Goal: Check status: Check status

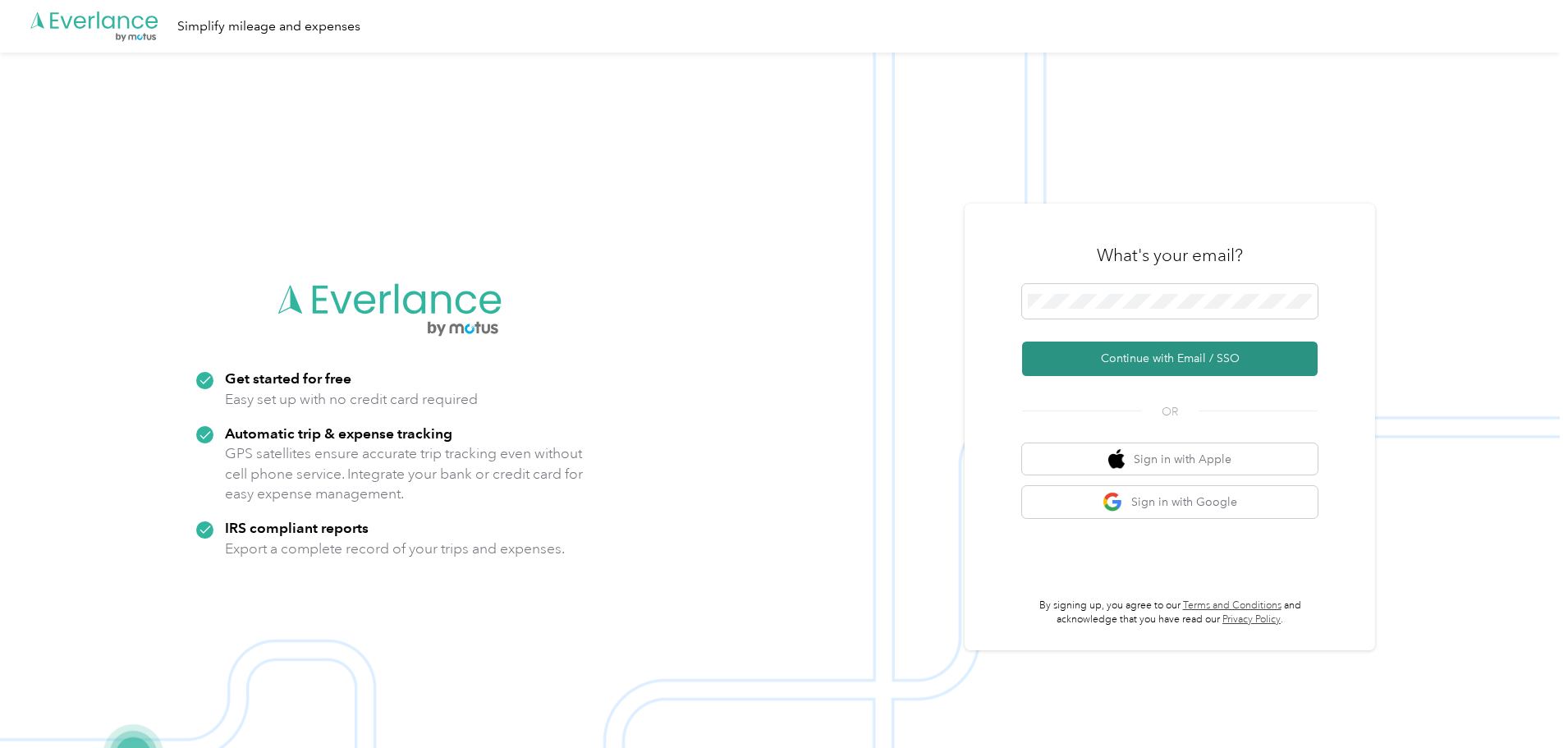
click at [929, 141] on button "Continue with Email / SSO" at bounding box center [1169, 359] width 295 height 34
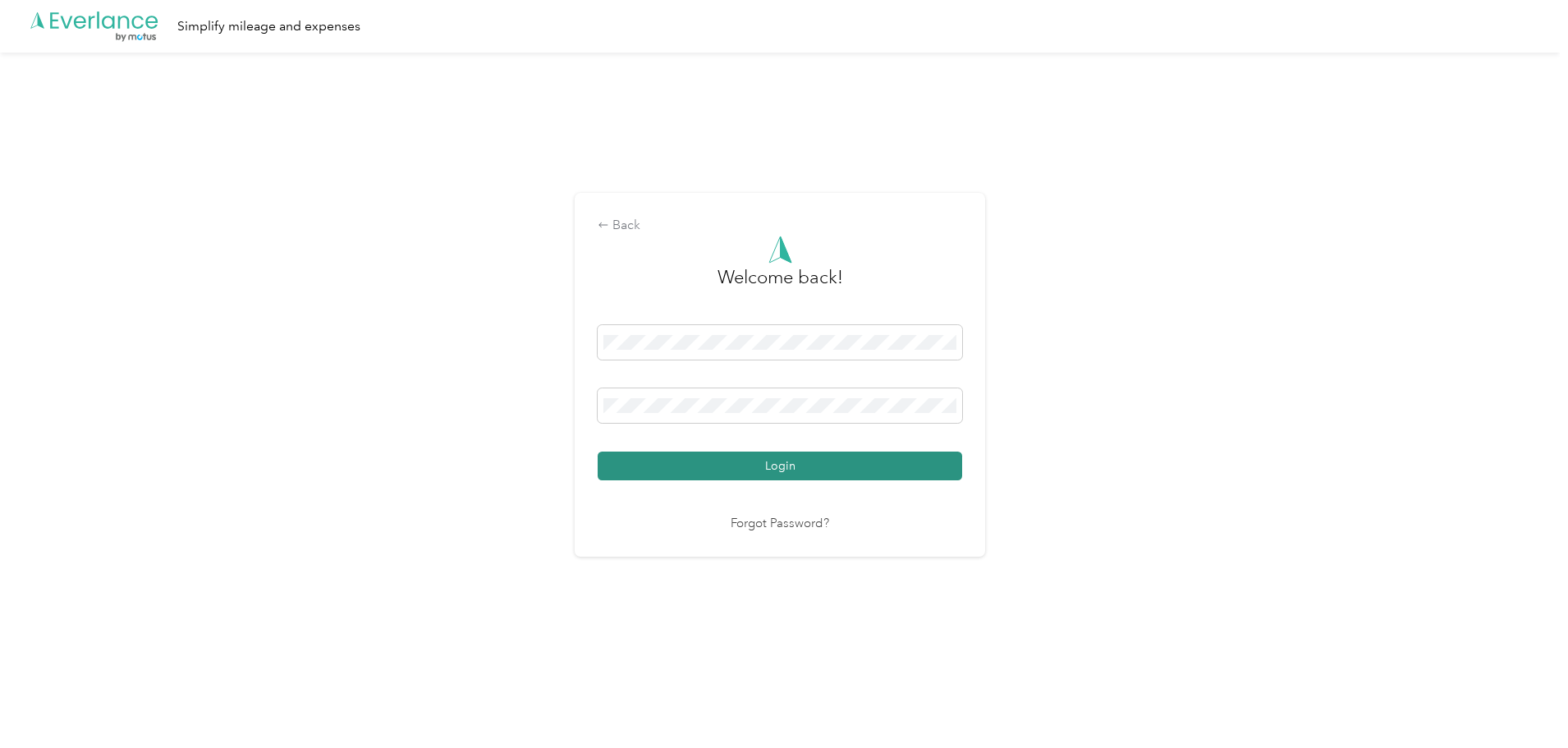
click at [768, 141] on button "Login" at bounding box center [780, 466] width 365 height 29
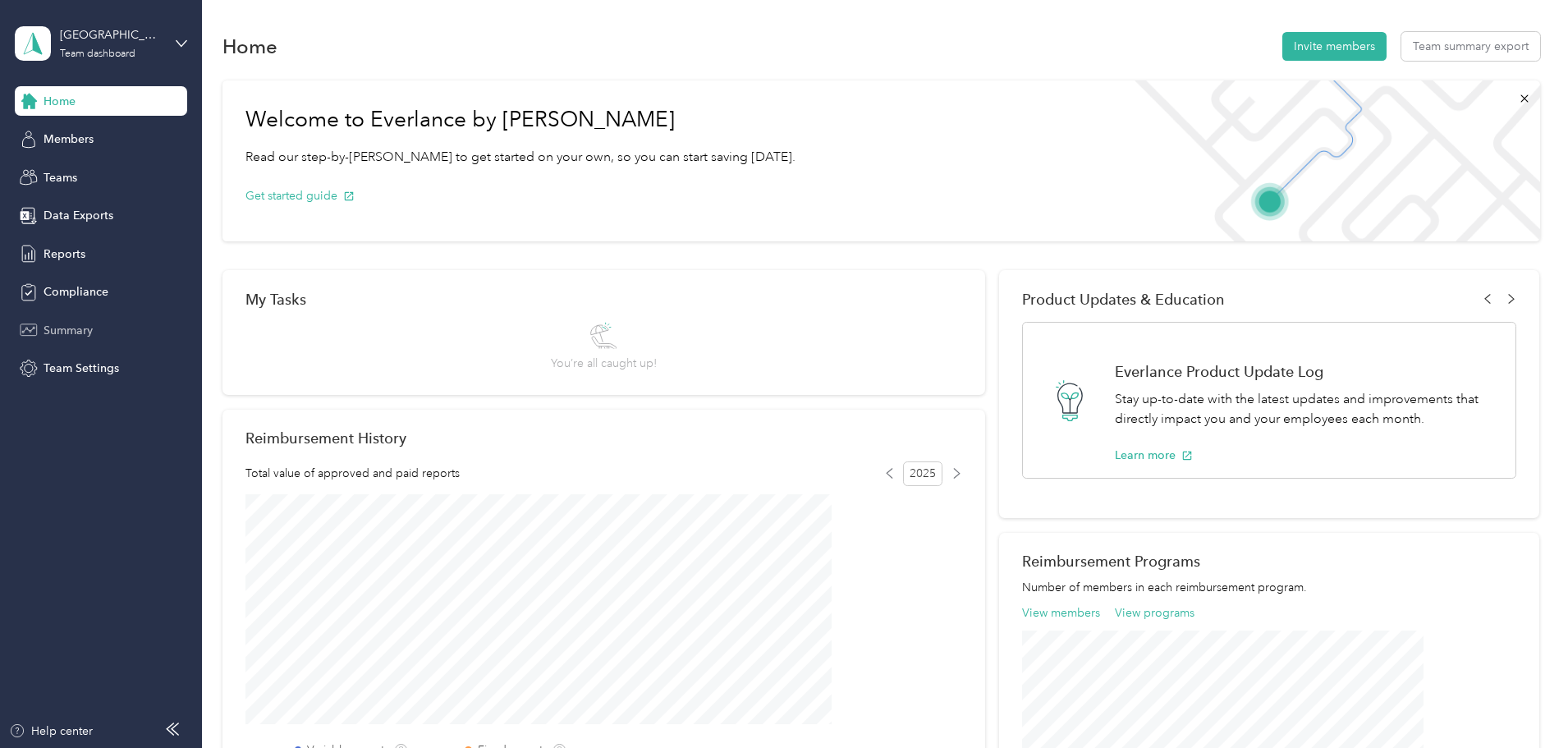
click at [74, 141] on span "Summary" at bounding box center [68, 330] width 50 height 17
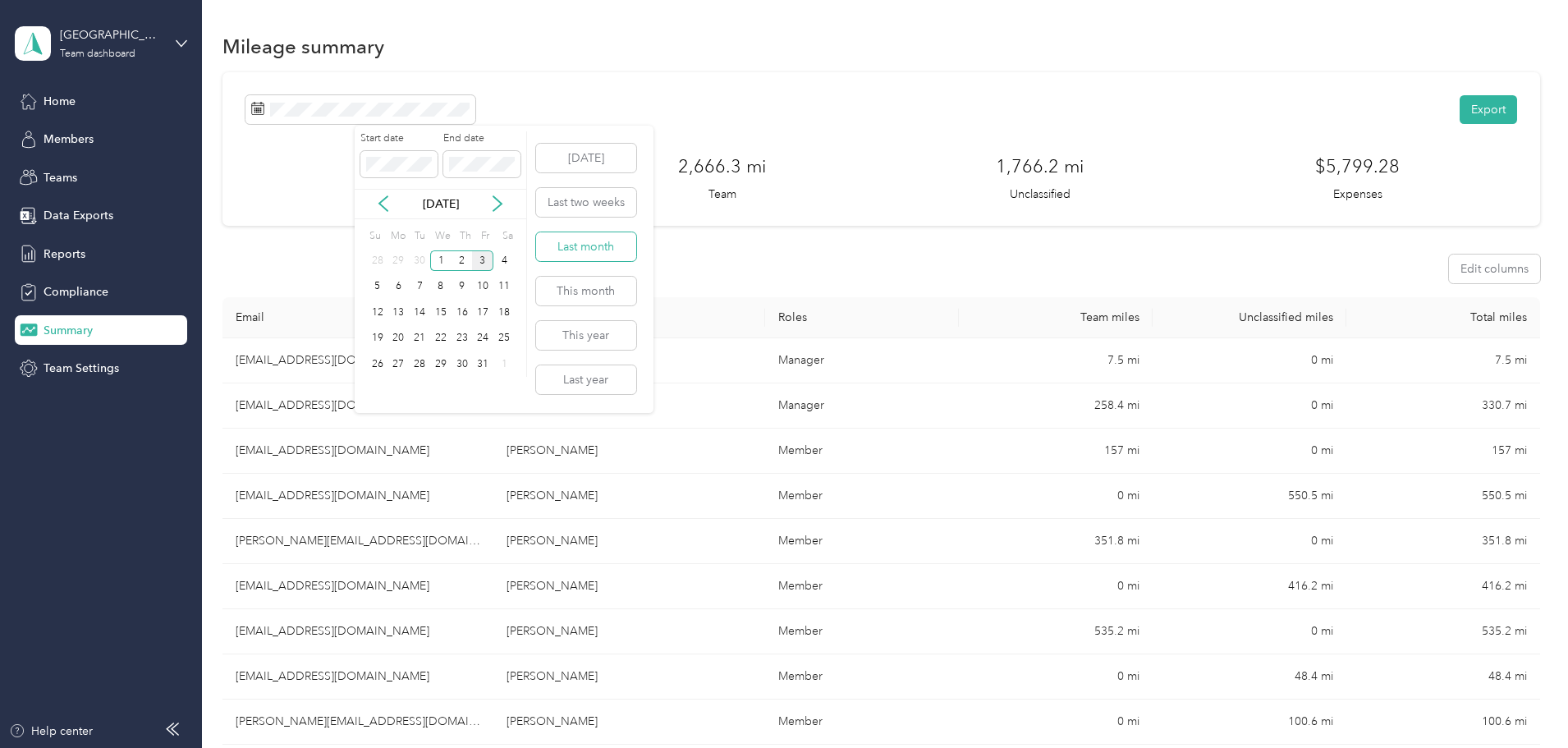
click at [597, 141] on button "Last month" at bounding box center [585, 246] width 100 height 29
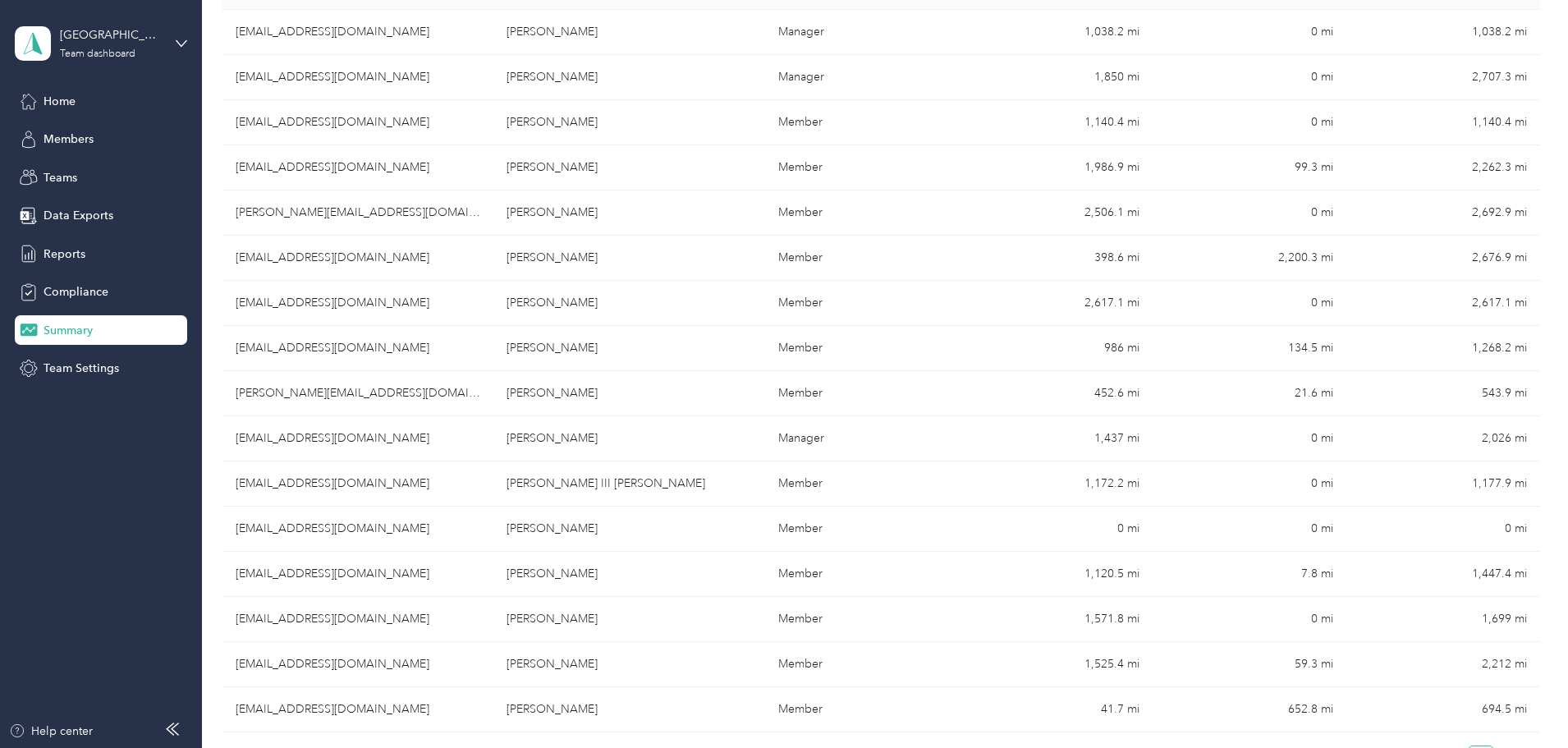
scroll to position [246, 0]
